Goal: Task Accomplishment & Management: Use online tool/utility

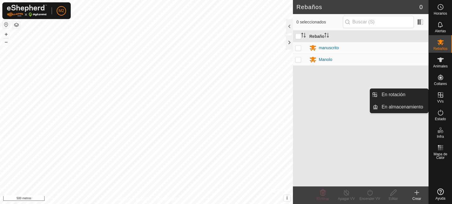
click at [437, 97] on icon at bounding box center [440, 95] width 7 height 7
click at [404, 94] on link "En Rotación" at bounding box center [403, 95] width 50 height 12
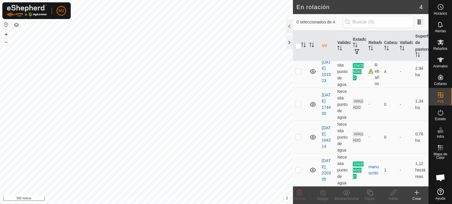
scroll to position [36, 0]
click at [297, 169] on p-checkbox at bounding box center [298, 170] width 6 height 5
checkbox input "true"
click at [322, 194] on icon at bounding box center [323, 192] width 7 height 7
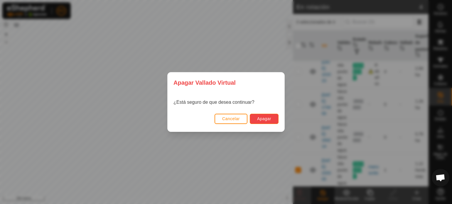
click at [260, 119] on font "Apagar" at bounding box center [264, 119] width 14 height 5
